Goal: Information Seeking & Learning: Learn about a topic

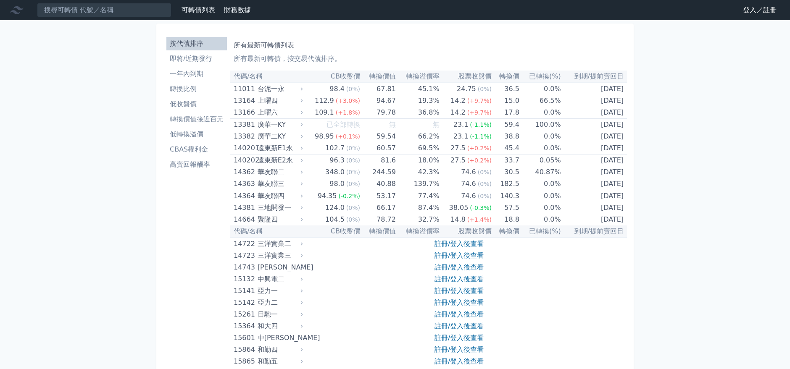
click at [202, 136] on li "低轉換溢價" at bounding box center [196, 134] width 60 height 10
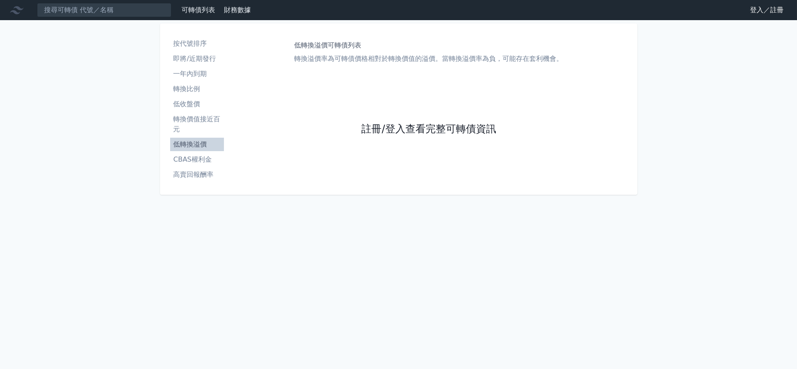
click at [395, 130] on link "註冊/登入查看完整可轉債資訊" at bounding box center [428, 129] width 134 height 13
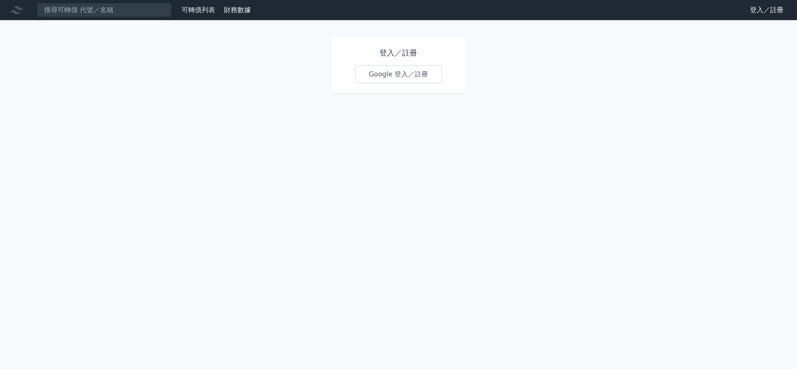
click at [368, 79] on link "Google 登入／註冊" at bounding box center [398, 75] width 87 height 18
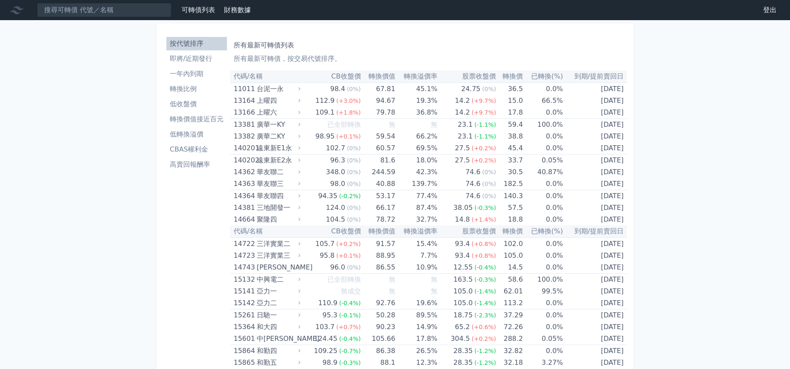
click at [189, 106] on li "低收盤價" at bounding box center [196, 104] width 60 height 10
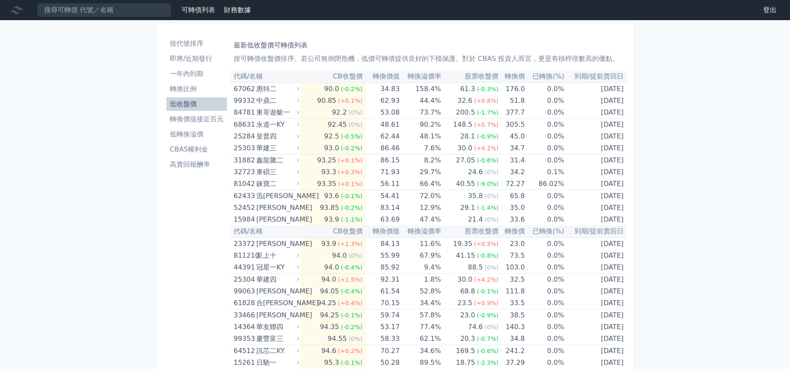
click at [191, 134] on li "低轉換溢價" at bounding box center [196, 134] width 60 height 10
